Goal: Task Accomplishment & Management: Use online tool/utility

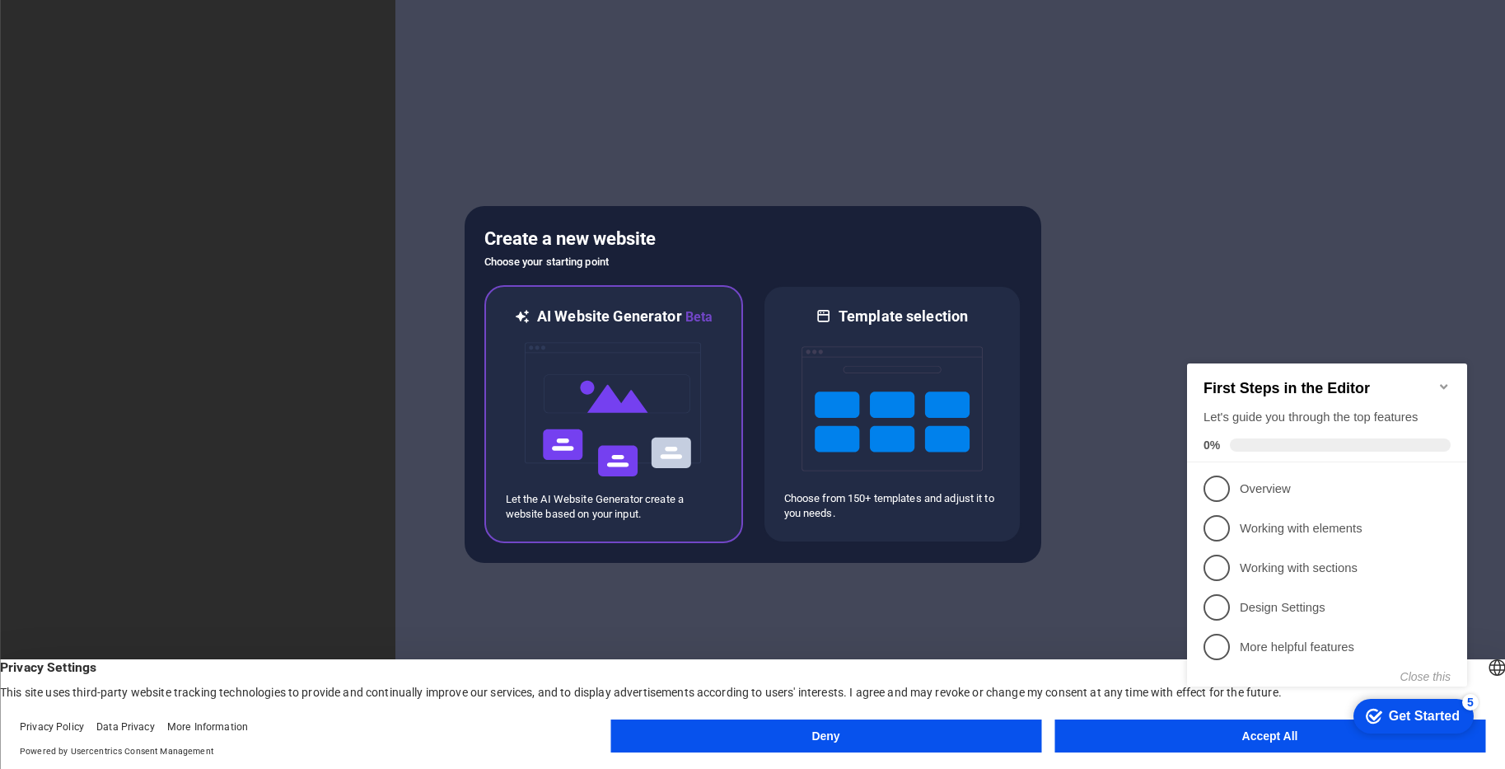
click at [588, 451] on img at bounding box center [613, 409] width 181 height 165
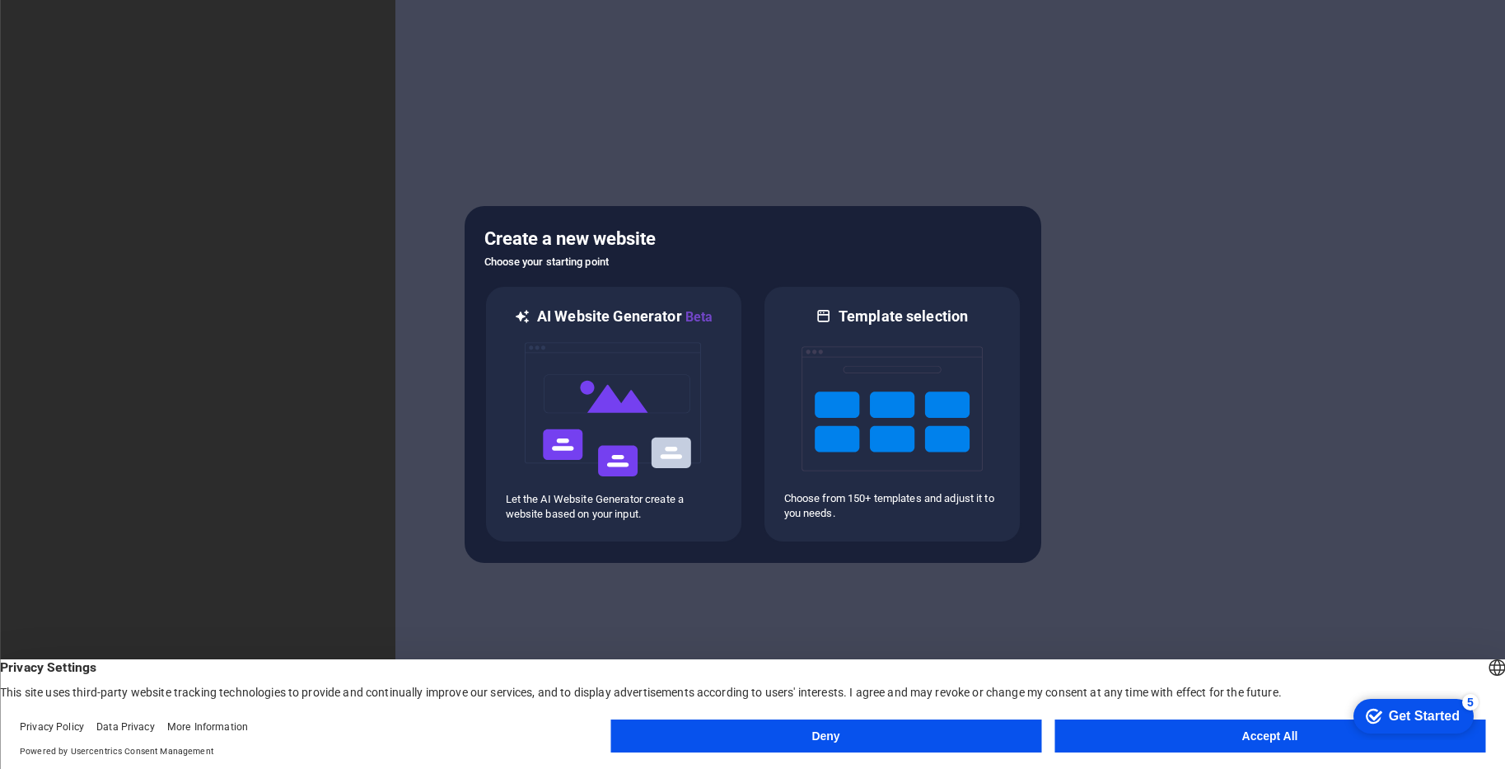
click at [891, 729] on button "Deny" at bounding box center [825, 735] width 431 height 33
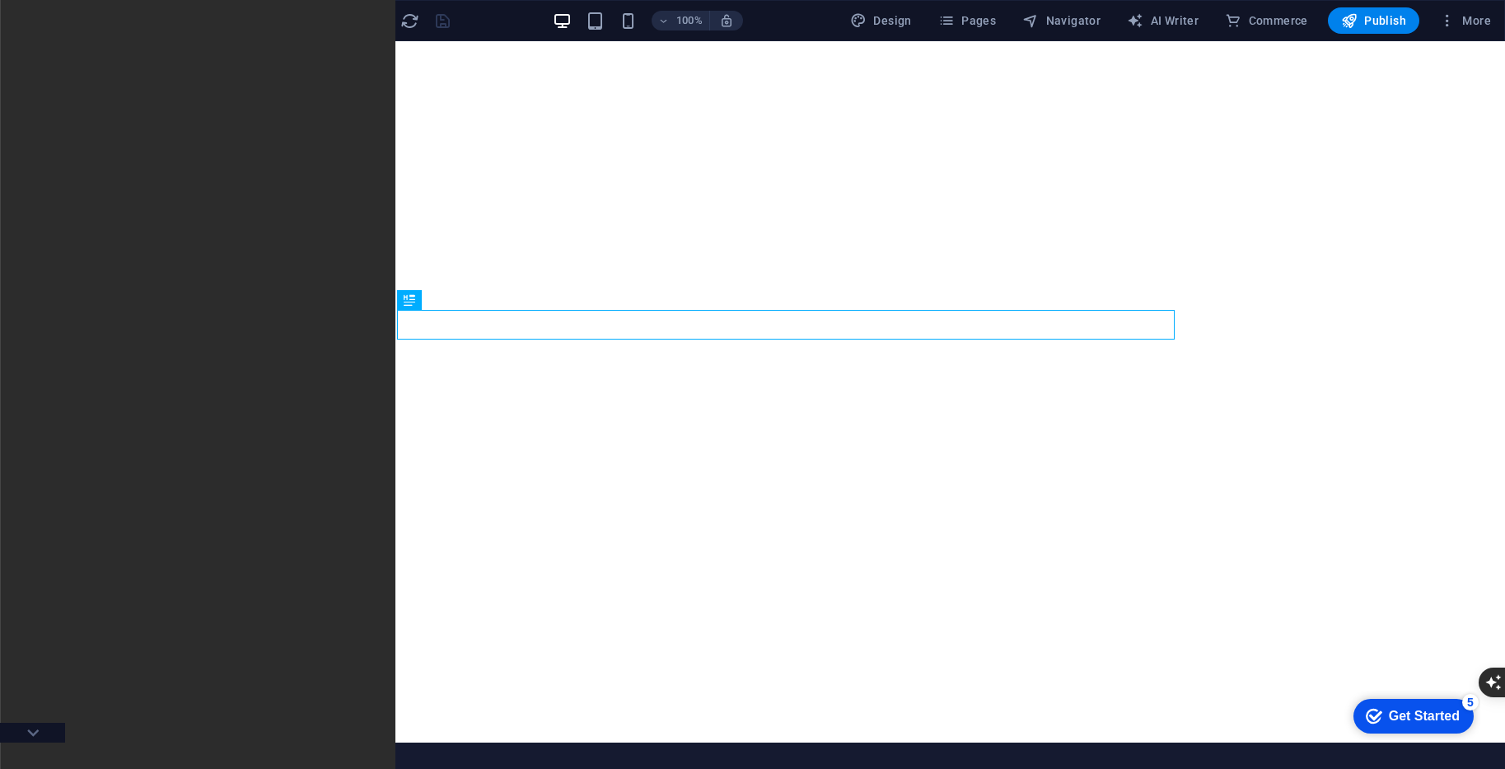
click at [35, 21] on icon "button" at bounding box center [34, 21] width 20 height 20
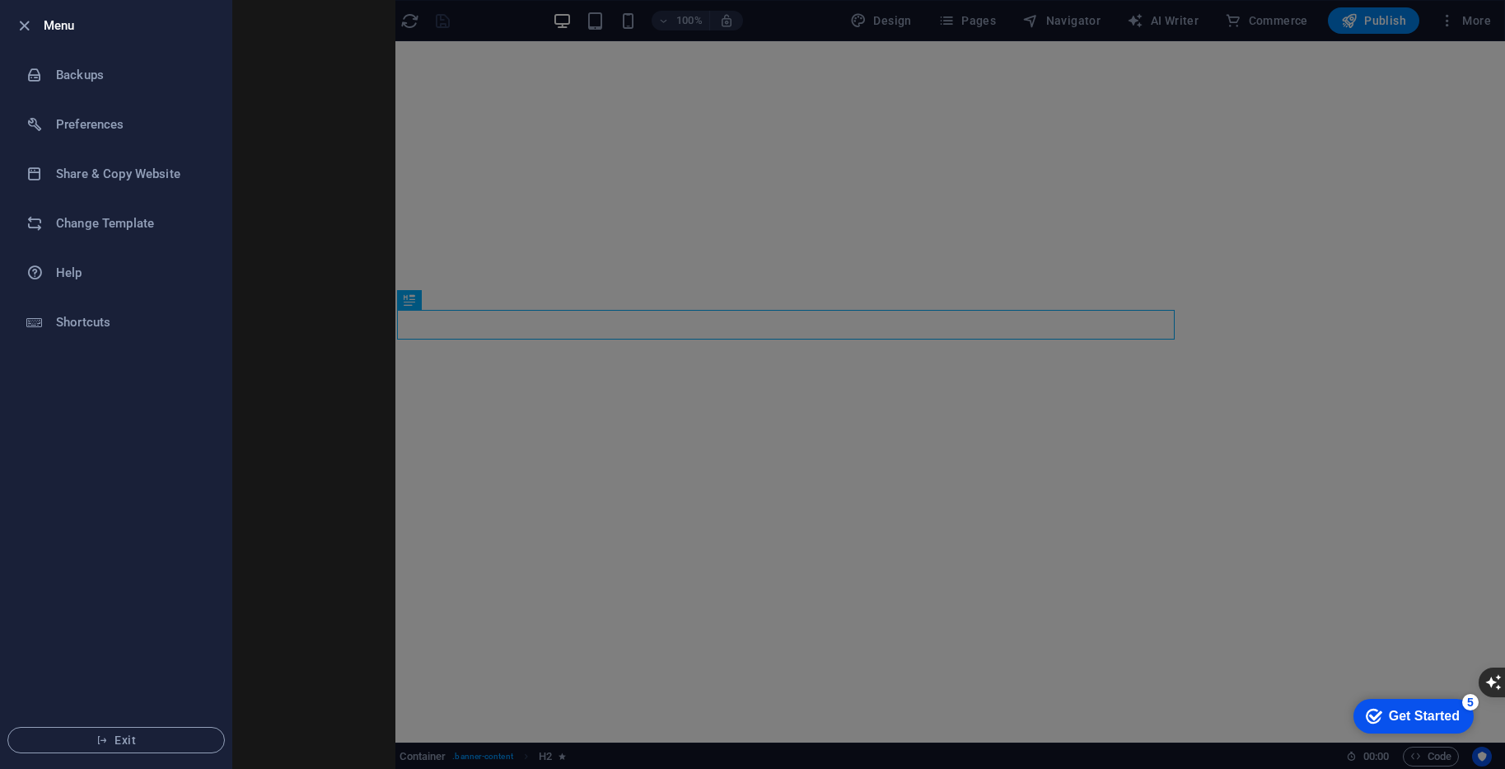
click at [278, 195] on div at bounding box center [752, 384] width 1505 height 769
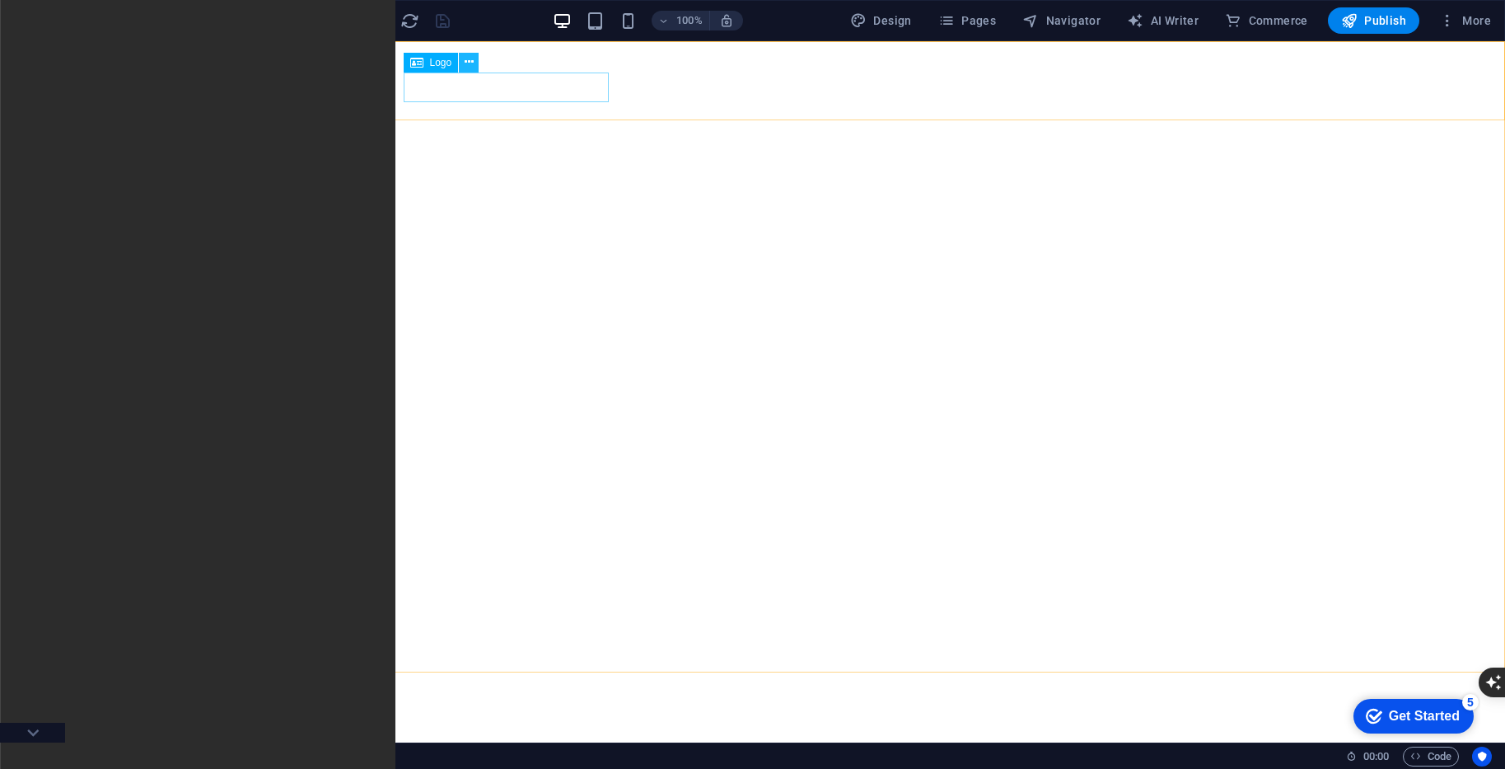
click at [468, 64] on icon at bounding box center [469, 62] width 9 height 17
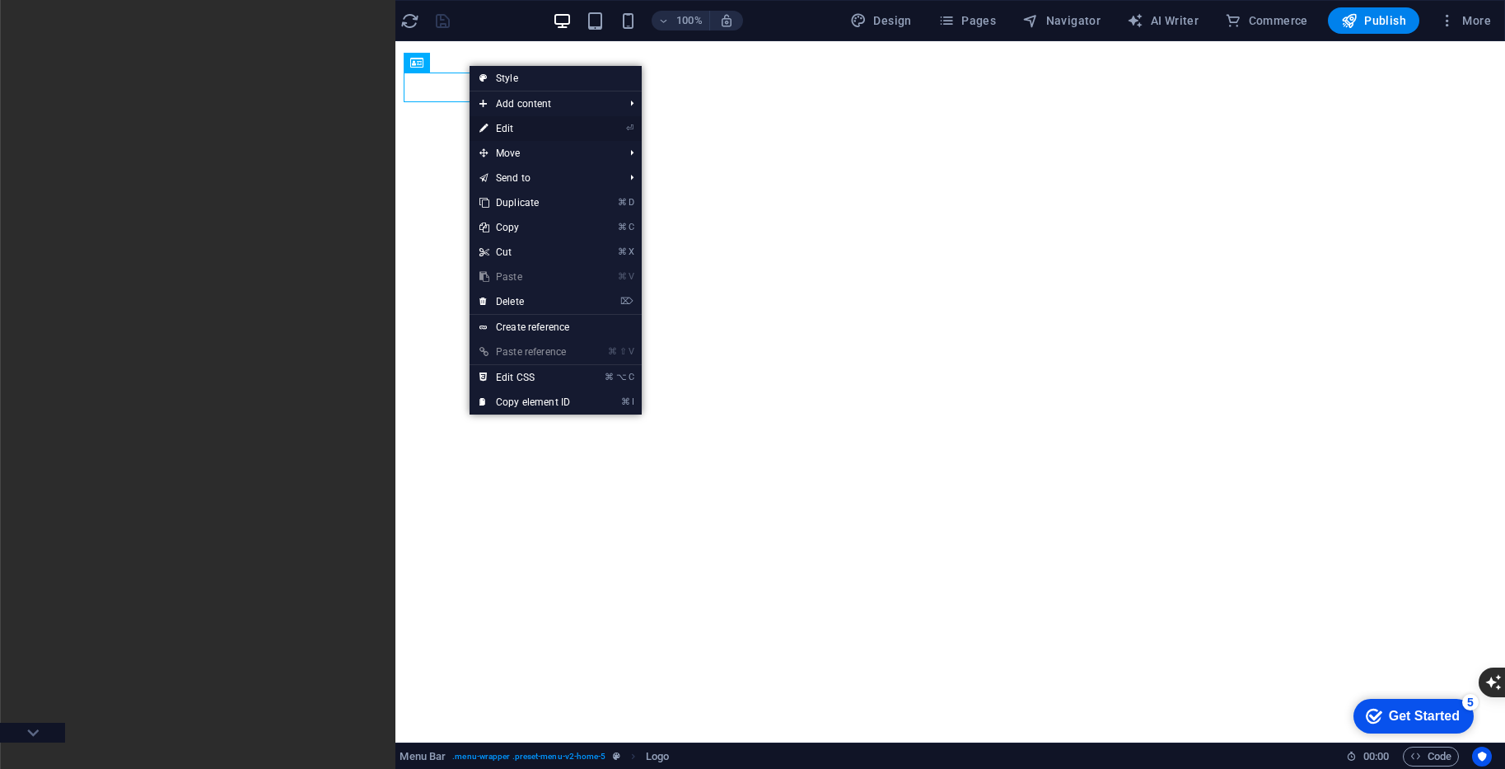
click at [502, 126] on link "⏎ Edit" at bounding box center [525, 128] width 110 height 25
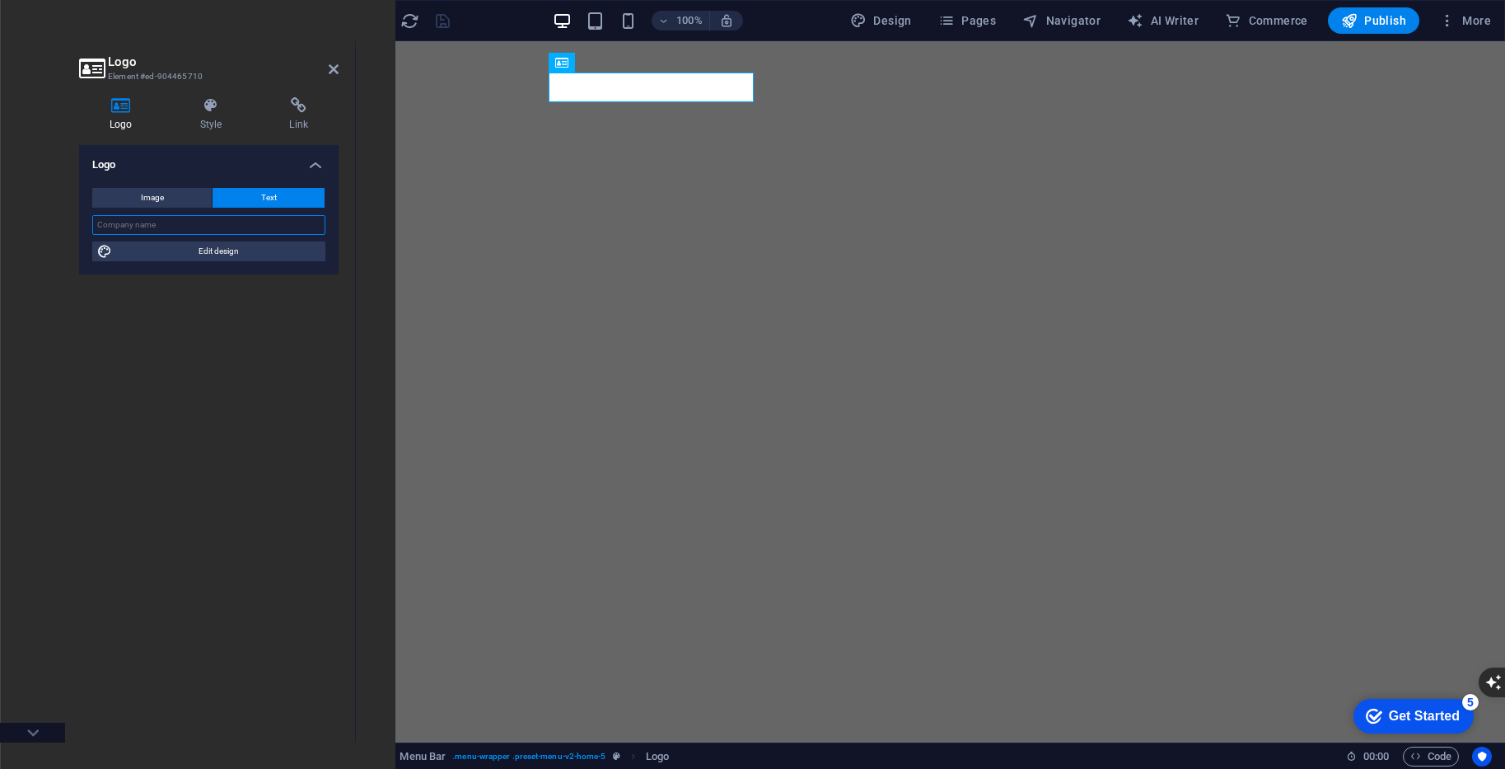
click at [214, 221] on input "text" at bounding box center [208, 225] width 233 height 20
type input "Membershipsite.com"
click at [259, 276] on div "Logo Image Text Drag files here, click to choose files or select files from Fil…" at bounding box center [208, 437] width 259 height 584
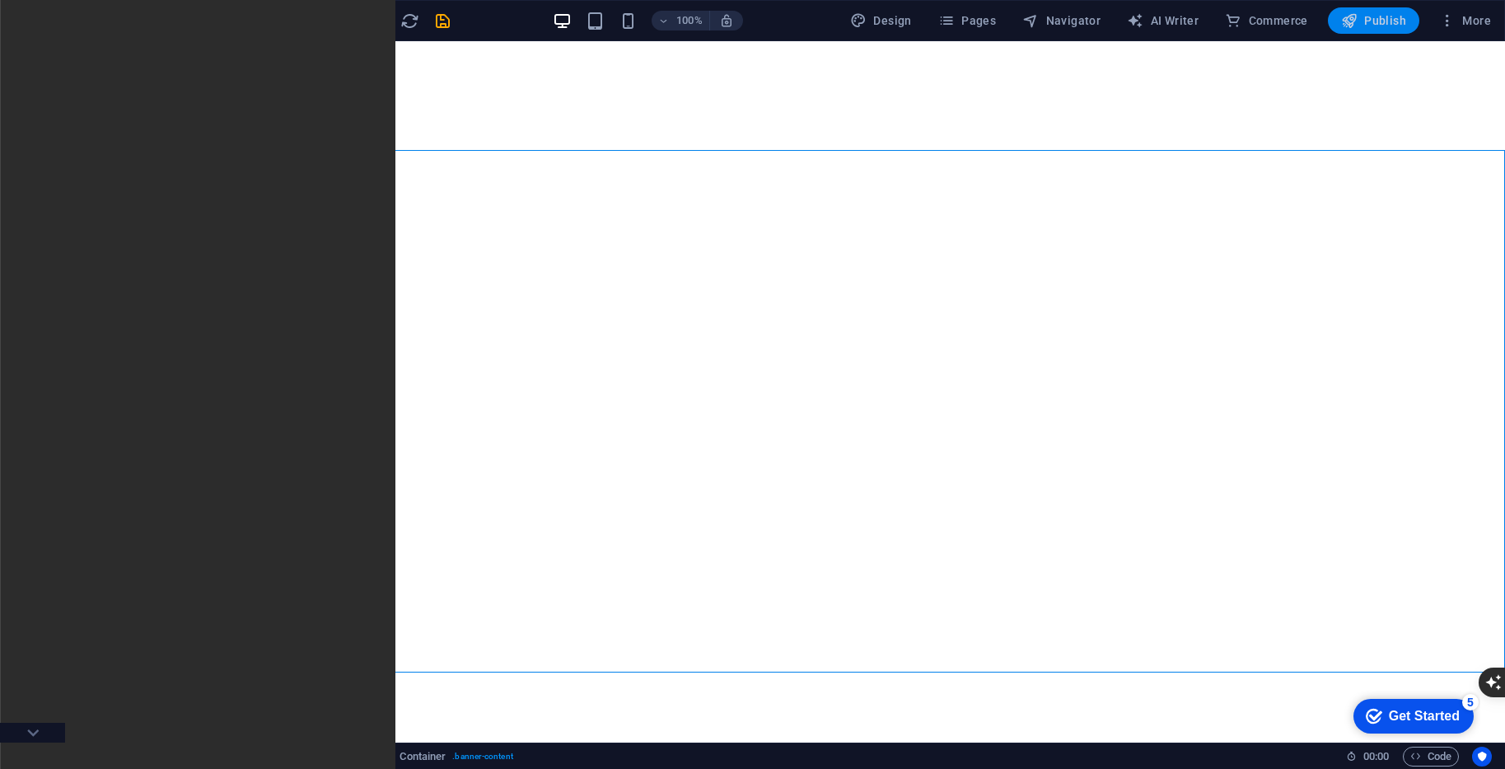
click at [1365, 26] on span "Publish" at bounding box center [1373, 20] width 65 height 16
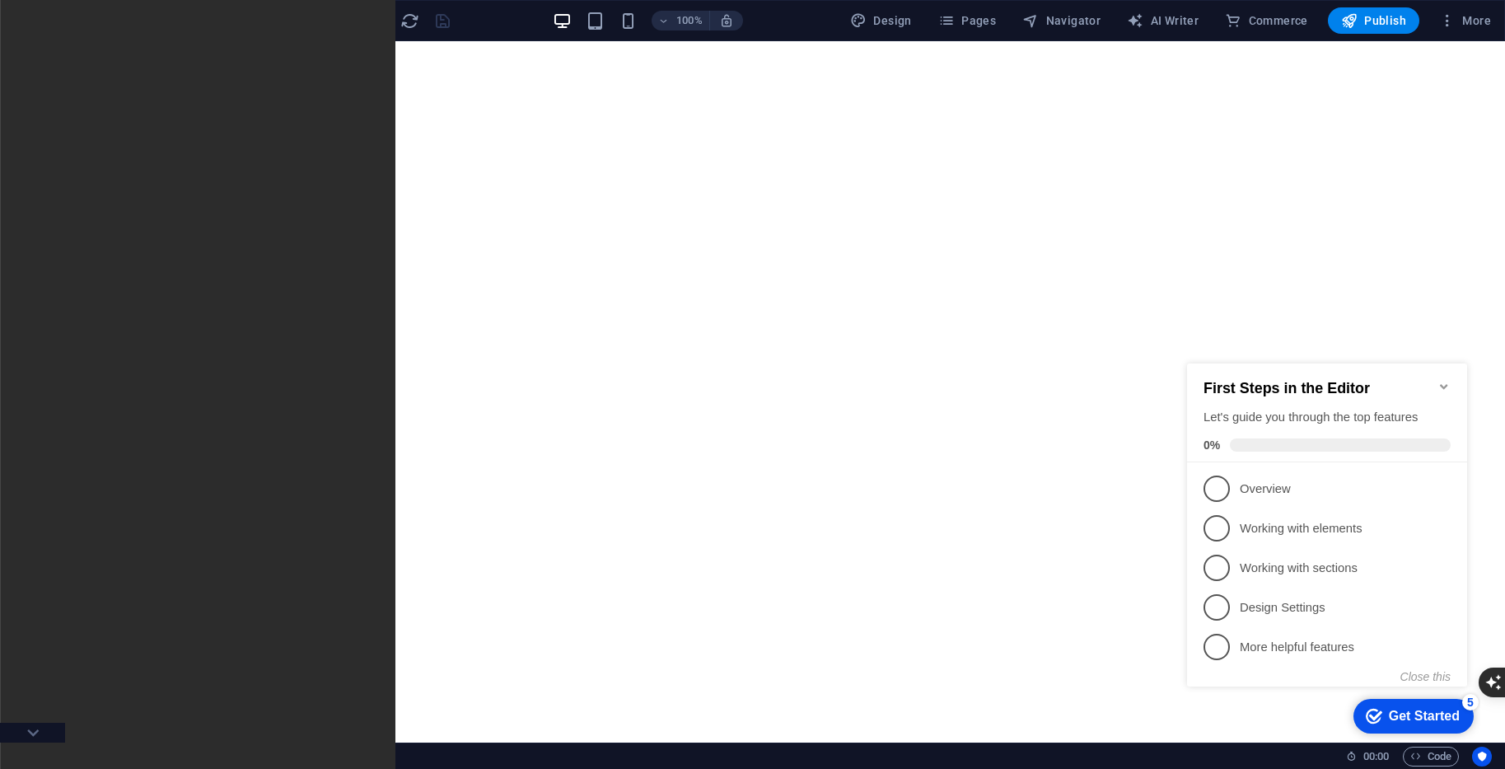
click at [1443, 384] on icon "Minimize checklist" at bounding box center [1443, 386] width 7 height 5
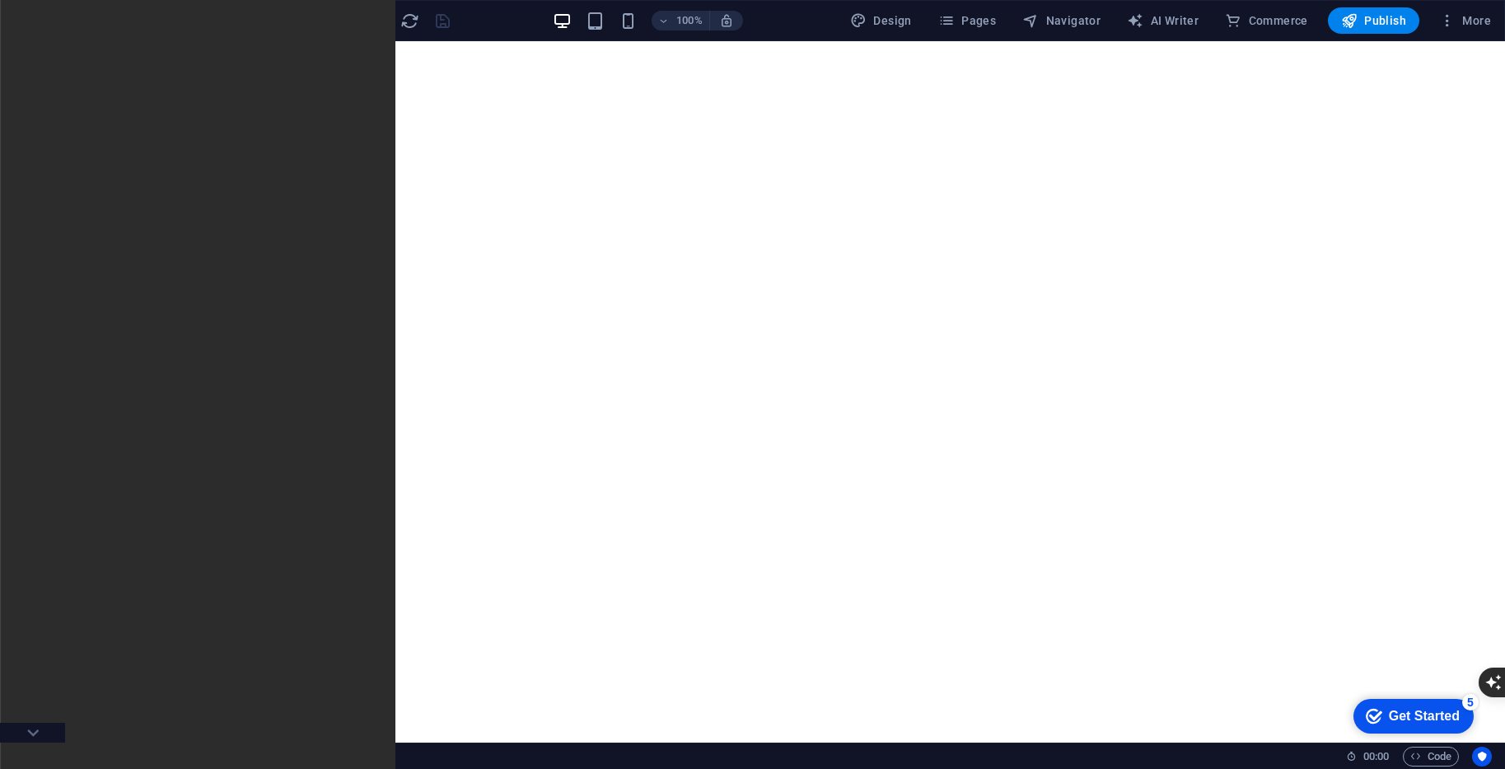
click at [35, 413] on icon "button" at bounding box center [33, 404] width 20 height 20
click at [130, 280] on div at bounding box center [141, 263] width 123 height 109
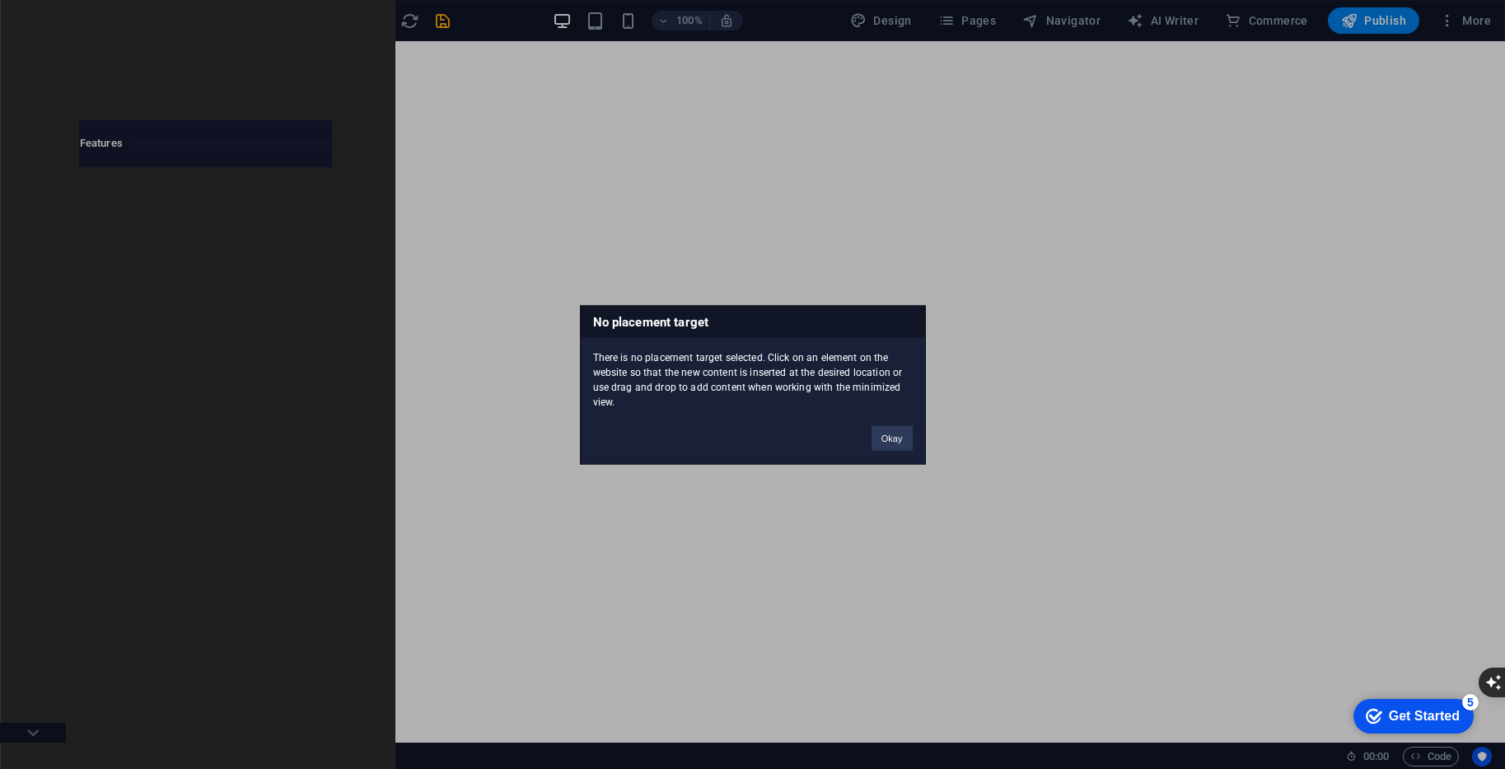
drag, startPoint x: 124, startPoint y: 281, endPoint x: 301, endPoint y: 349, distance: 189.1
click at [301, 349] on div "No placement target There is no placement target selected. Click on an element …" at bounding box center [752, 384] width 1505 height 769
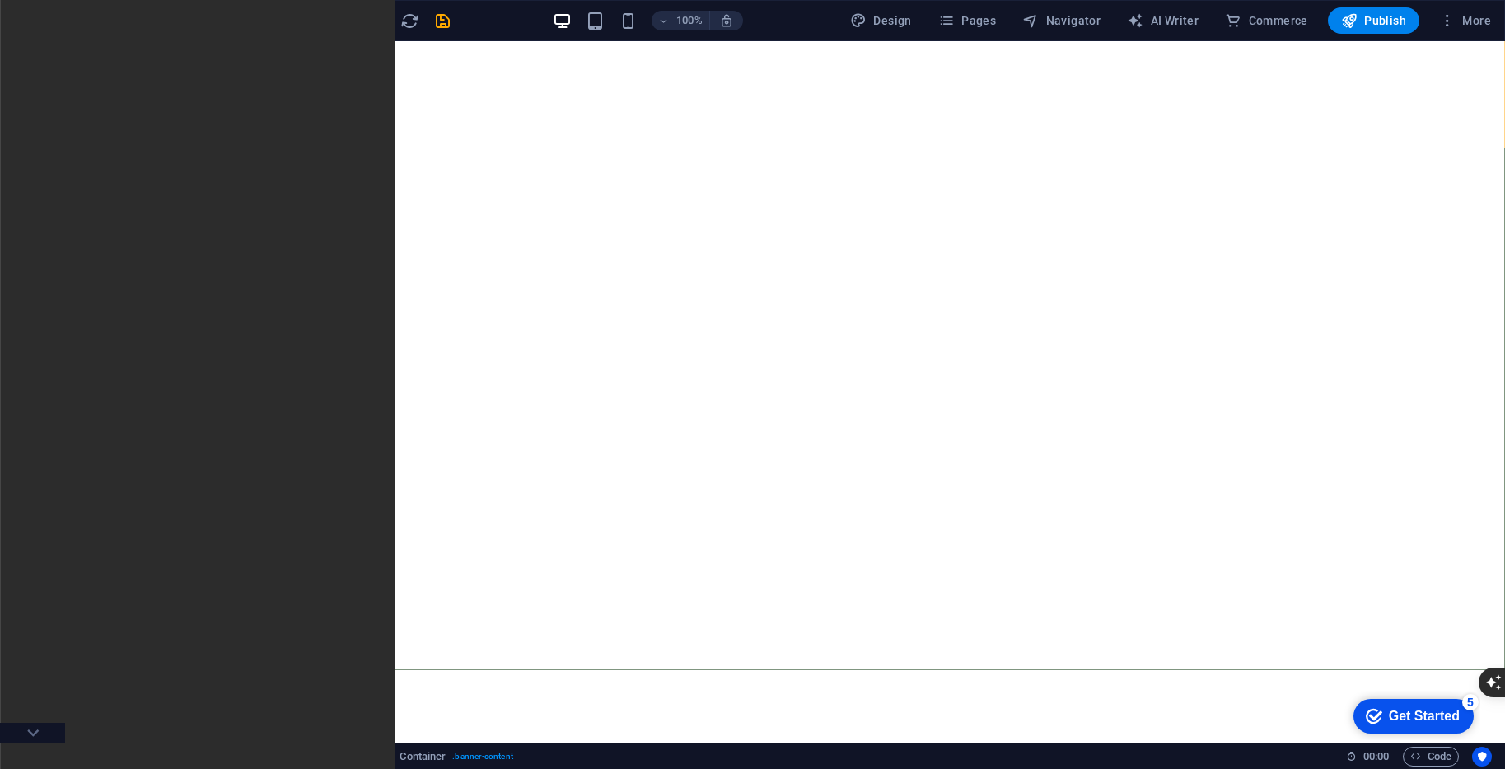
click at [153, 138] on icon at bounding box center [151, 137] width 9 height 17
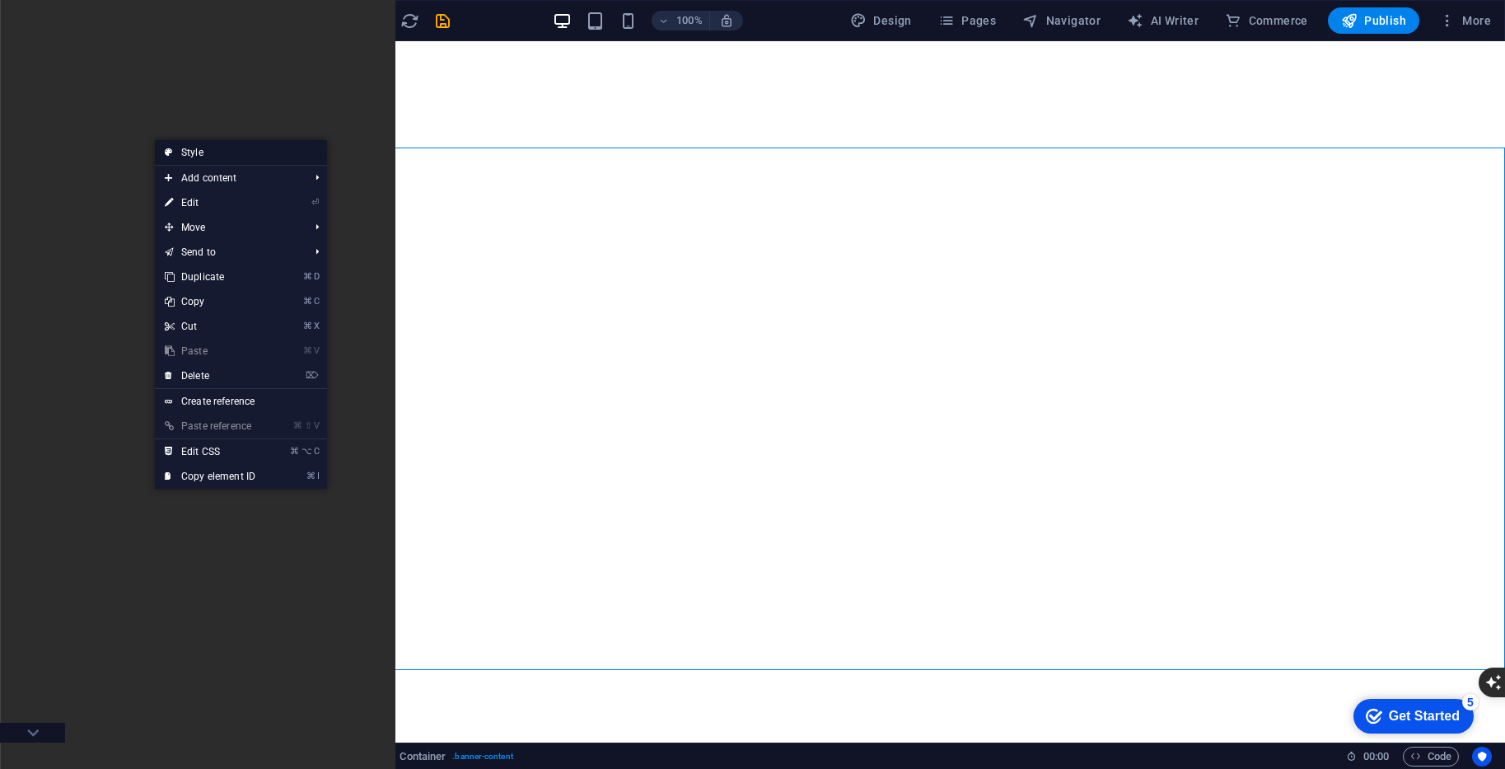
click at [218, 152] on link "Style" at bounding box center [241, 152] width 172 height 25
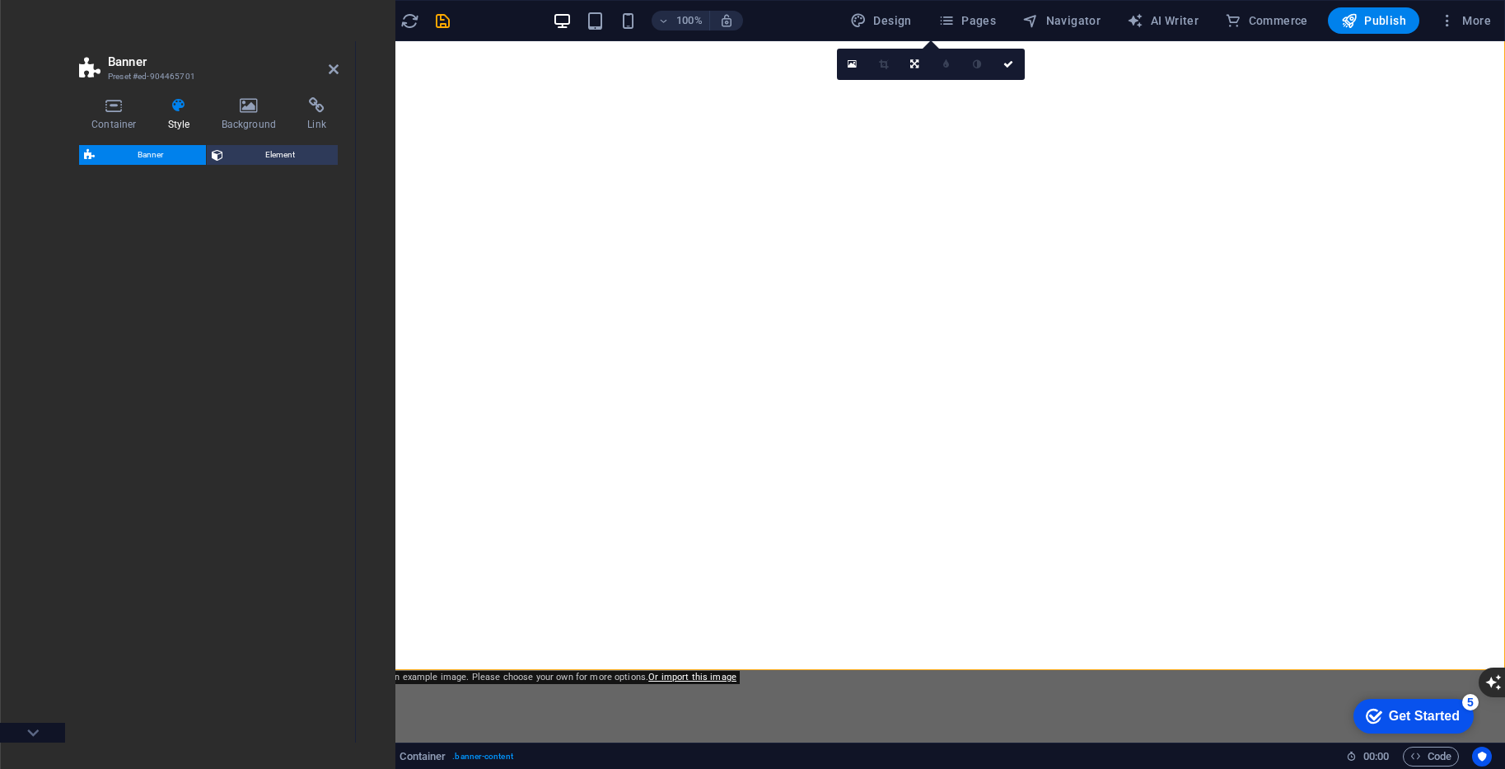
select select "preset-banner-v3-home-hero-logo-nav-h1-slogan"
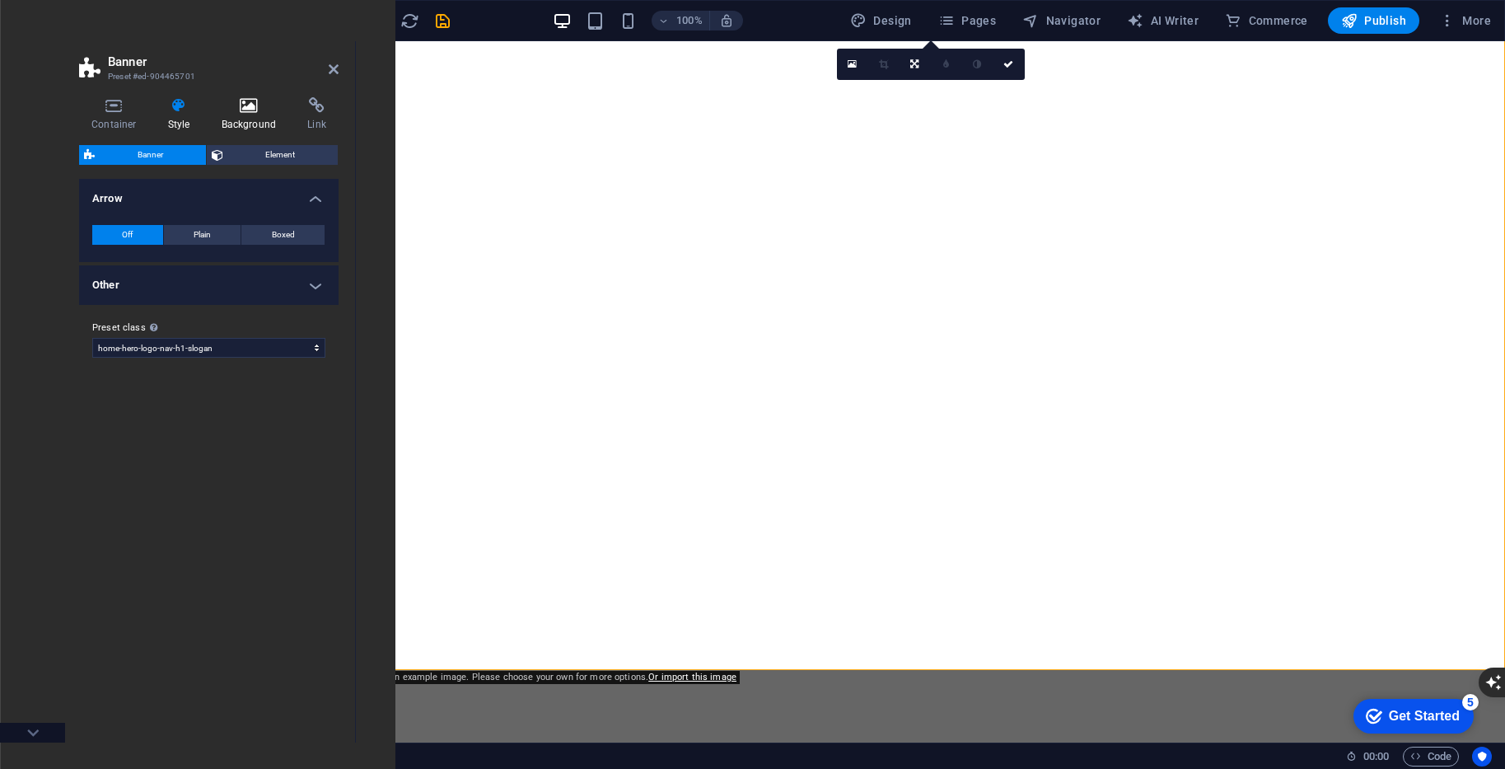
click at [248, 123] on h4 "Background" at bounding box center [252, 114] width 86 height 35
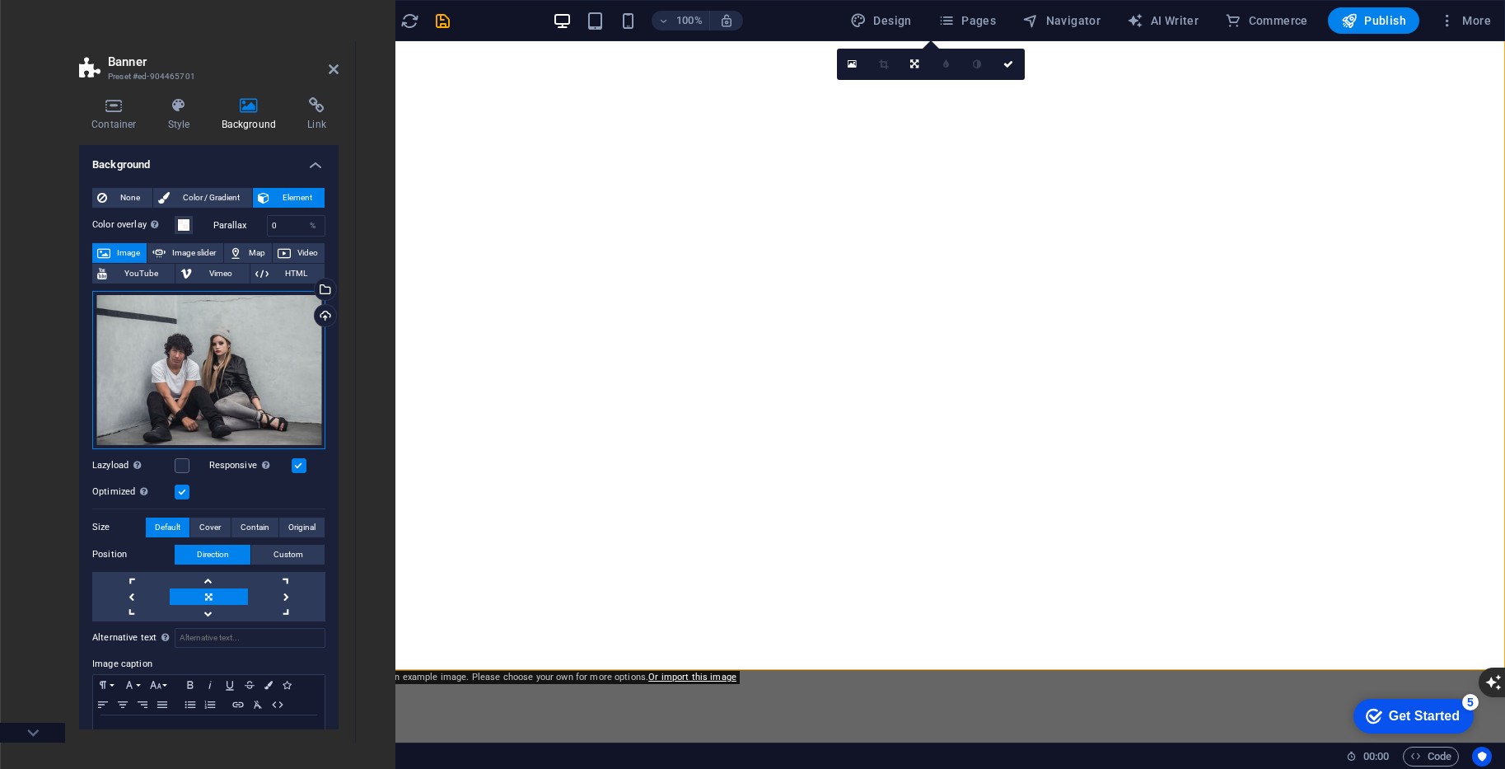
click at [232, 367] on div "Drag files here, click to choose files or select files from Files or our free s…" at bounding box center [208, 370] width 233 height 158
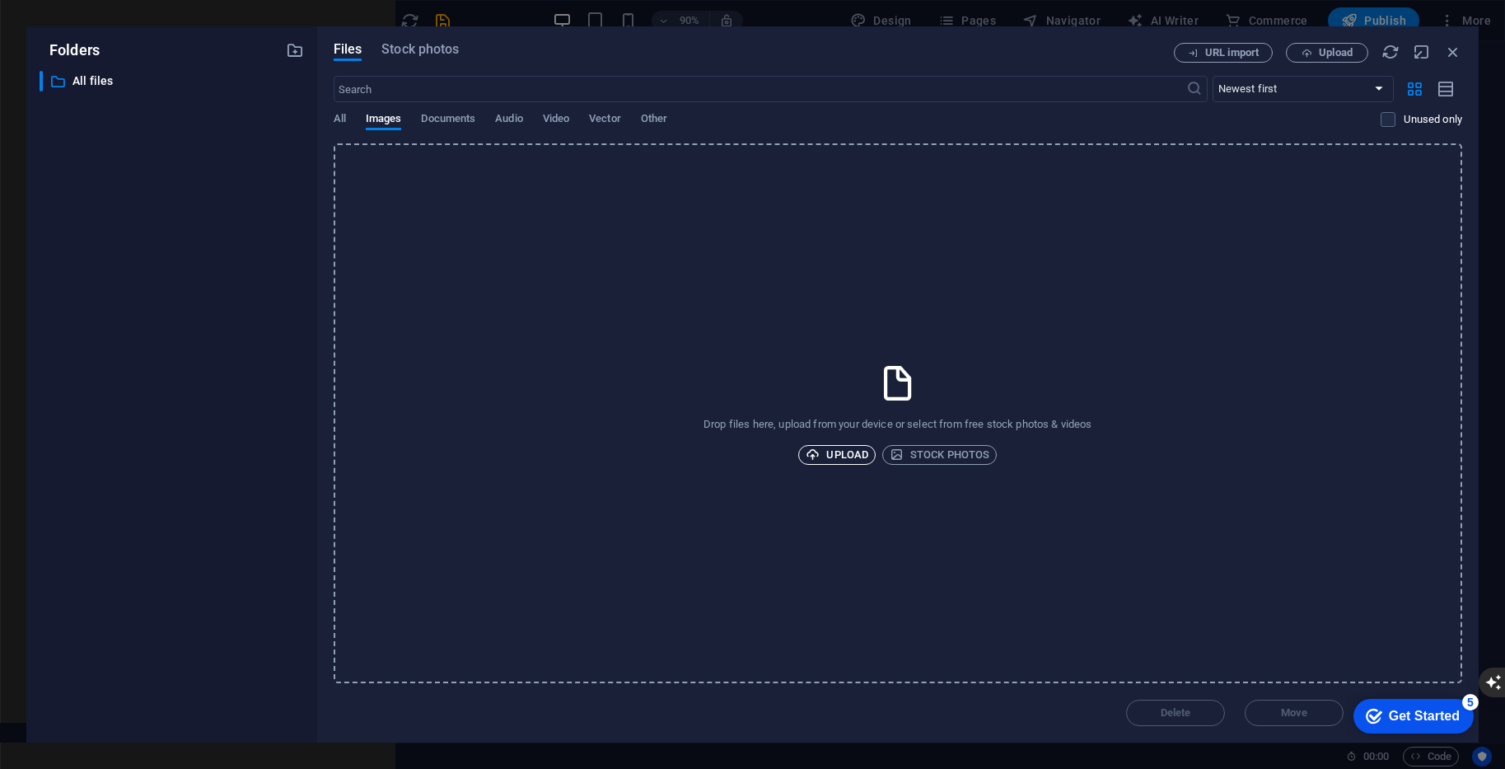
click at [806, 455] on icon "button" at bounding box center [813, 454] width 14 height 14
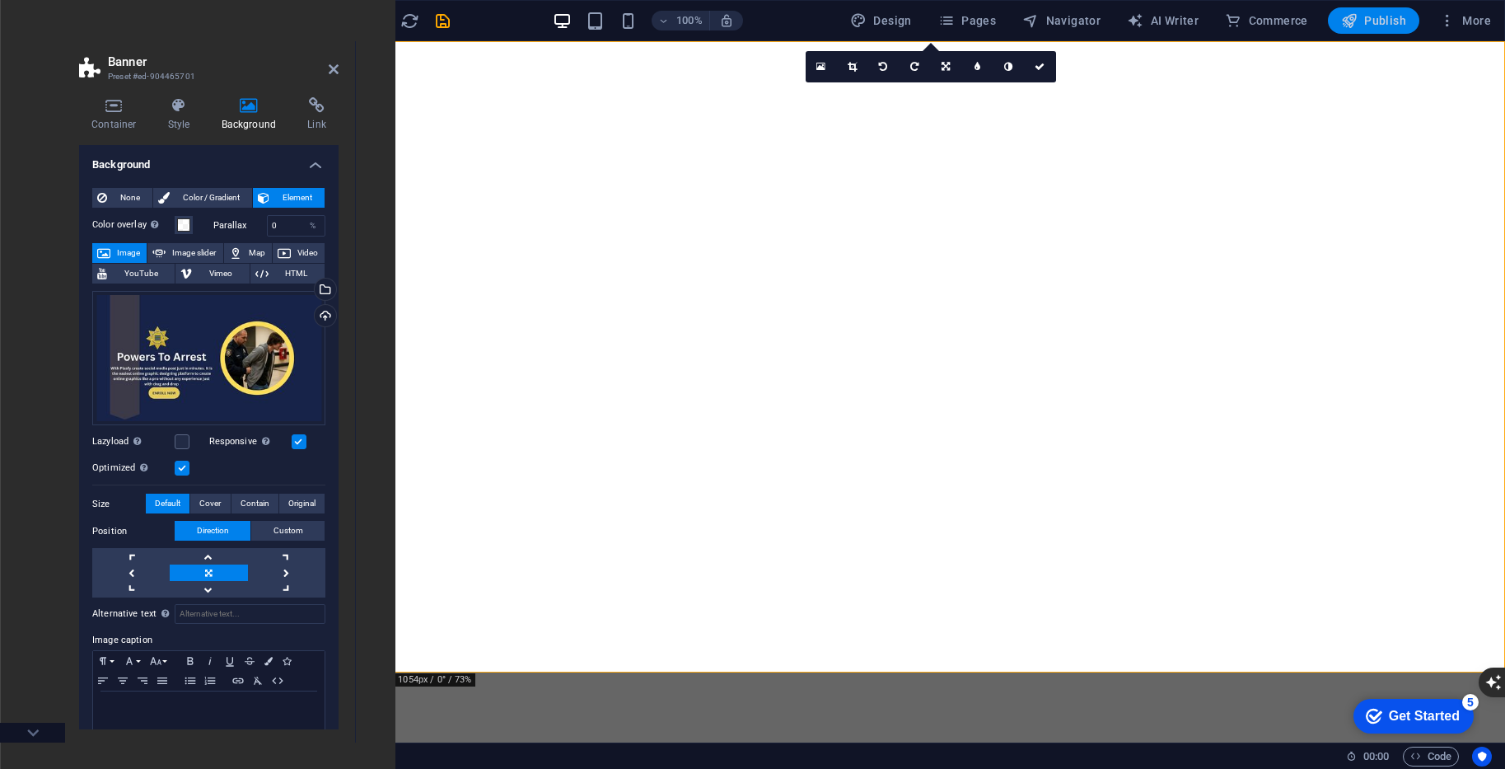
click at [1375, 26] on span "Publish" at bounding box center [1373, 20] width 65 height 16
